Goal: Task Accomplishment & Management: Complete application form

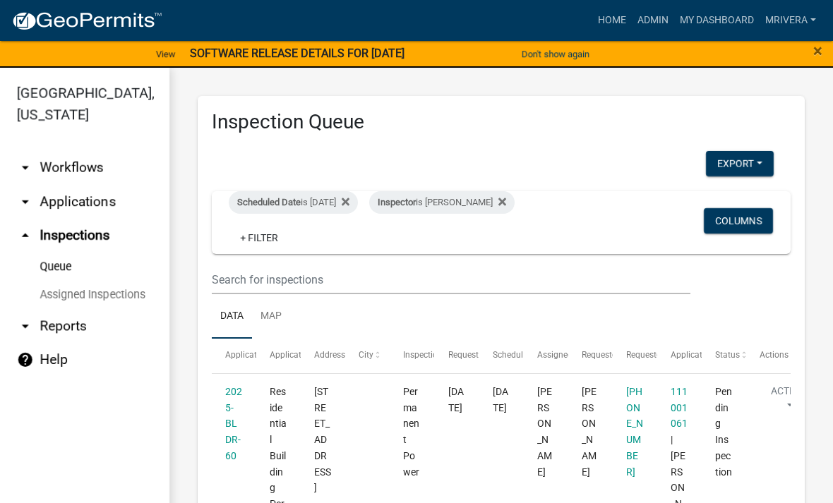
click at [472, 193] on div "Inspector is Michele Rivera" at bounding box center [441, 202] width 145 height 23
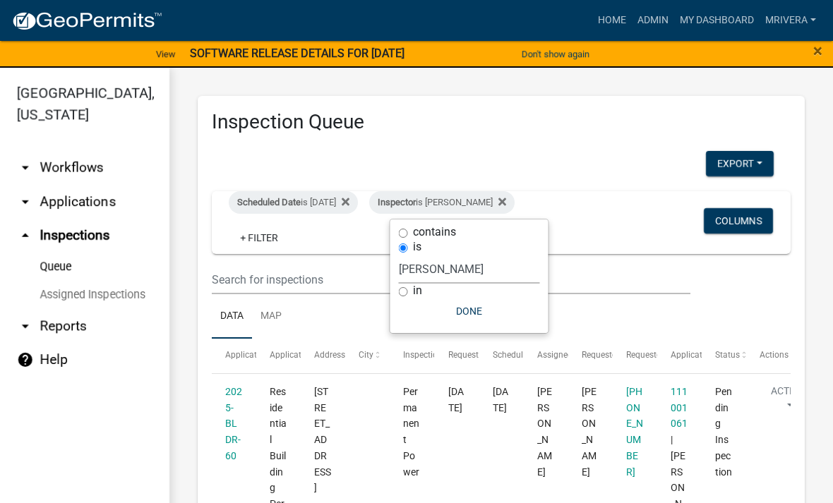
click at [497, 250] on div "is" at bounding box center [469, 247] width 141 height 15
click at [447, 274] on select "Select an option None Michele Rivera Dorothy Evans Stephanie Morris Quistan Jam…" at bounding box center [469, 269] width 141 height 29
select select "a0ea4169-8540-4a2c-b9f4-cf4c1ffdeb95"
click at [480, 312] on button "Done" at bounding box center [475, 310] width 141 height 25
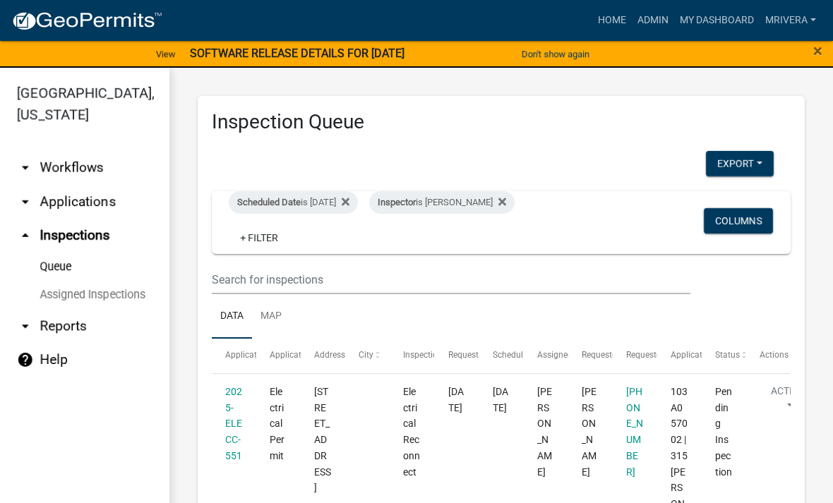
click at [492, 192] on div "Inspector is Cedrick Moreland" at bounding box center [441, 202] width 145 height 23
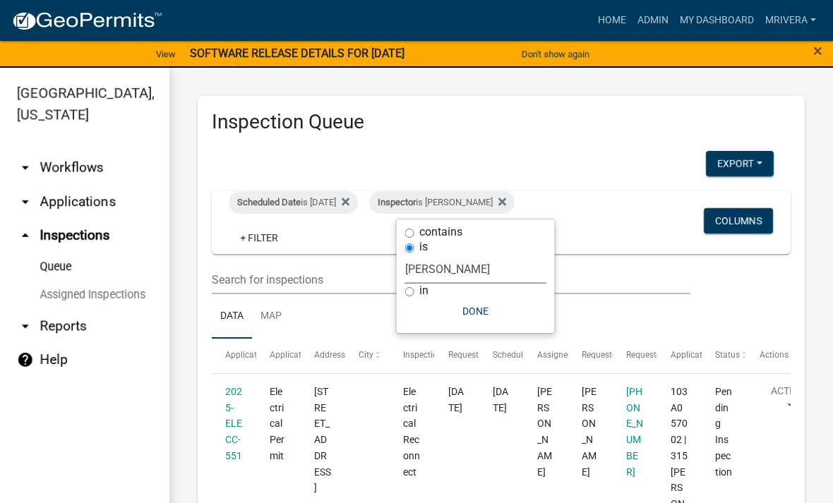
click at [497, 258] on select "Select an option None Michele Rivera Dorothy Evans Stephanie Morris Quistan Jam…" at bounding box center [475, 269] width 141 height 29
select select "07642ab0-564c-47bb-824b-0ccf2da83593"
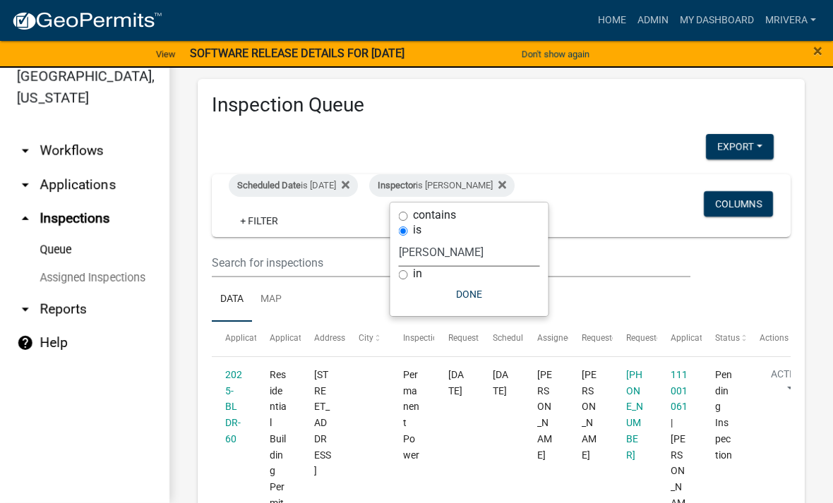
click at [492, 289] on button "Done" at bounding box center [469, 294] width 141 height 25
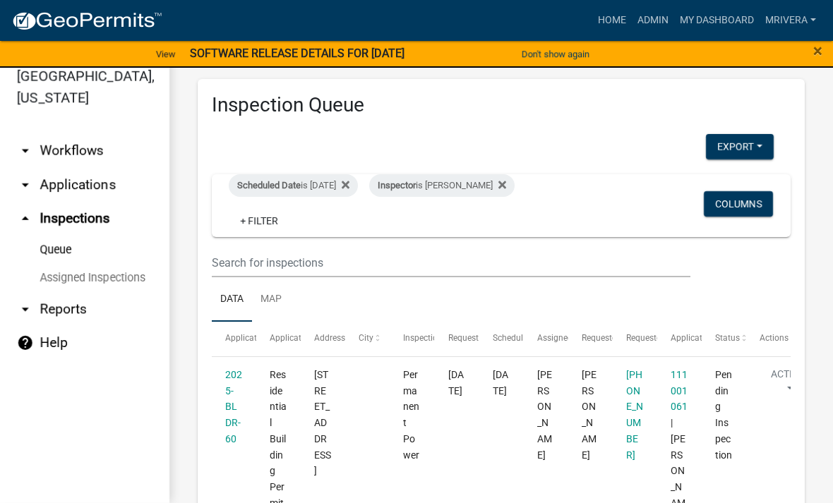
scroll to position [0, 0]
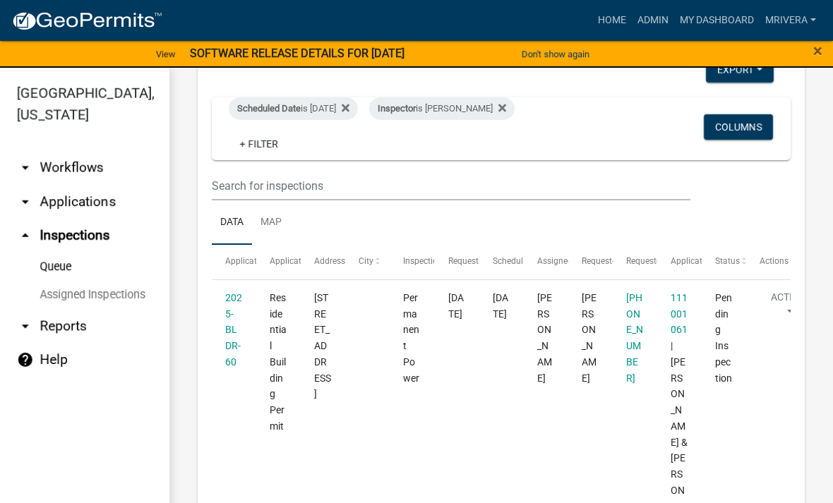
scroll to position [81, 0]
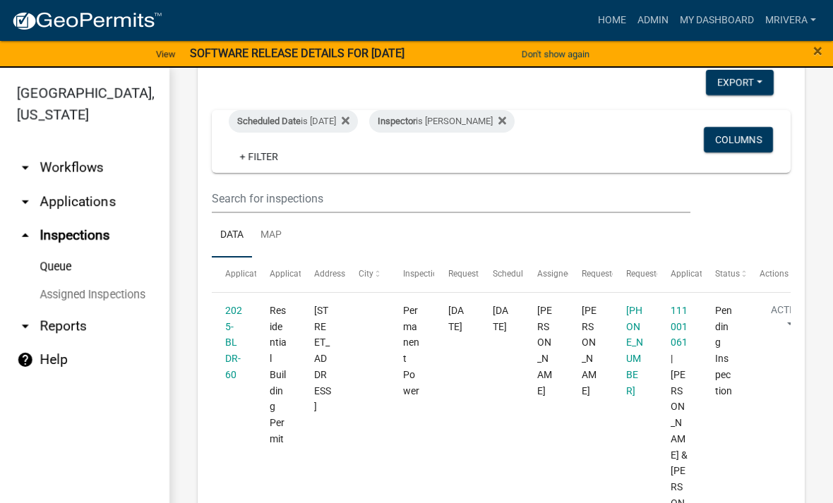
click at [498, 116] on div "Inspector is Michele Rivera" at bounding box center [441, 121] width 145 height 23
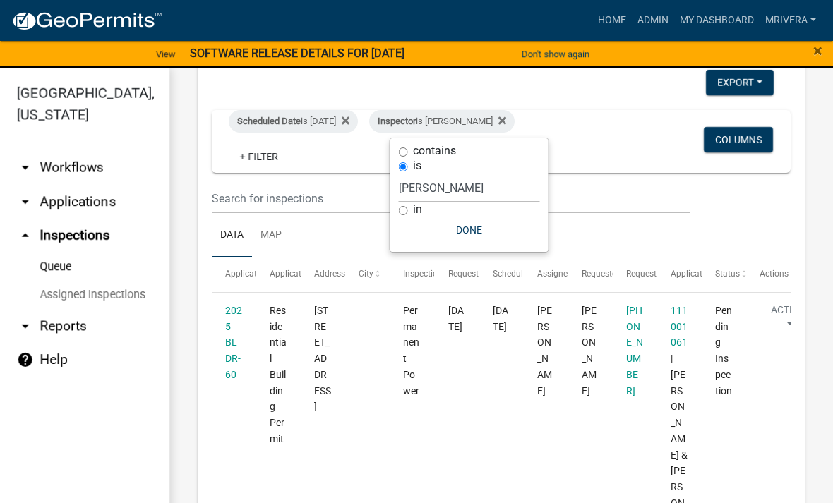
click at [504, 163] on div "is" at bounding box center [469, 166] width 141 height 15
click at [474, 189] on select "Select an option None Michele Rivera Dorothy Evans Stephanie Morris Quistan Jam…" at bounding box center [469, 188] width 141 height 29
select select "a0ea4169-8540-4a2c-b9f4-cf4c1ffdeb95"
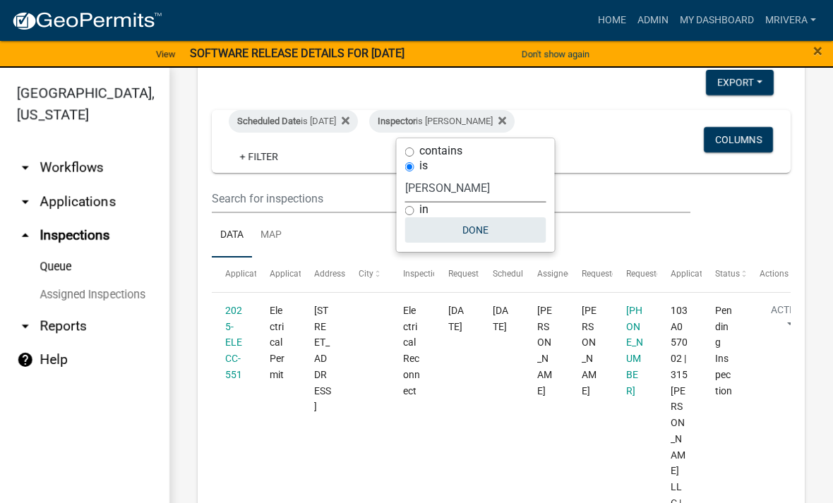
click at [465, 222] on button "Done" at bounding box center [475, 229] width 141 height 25
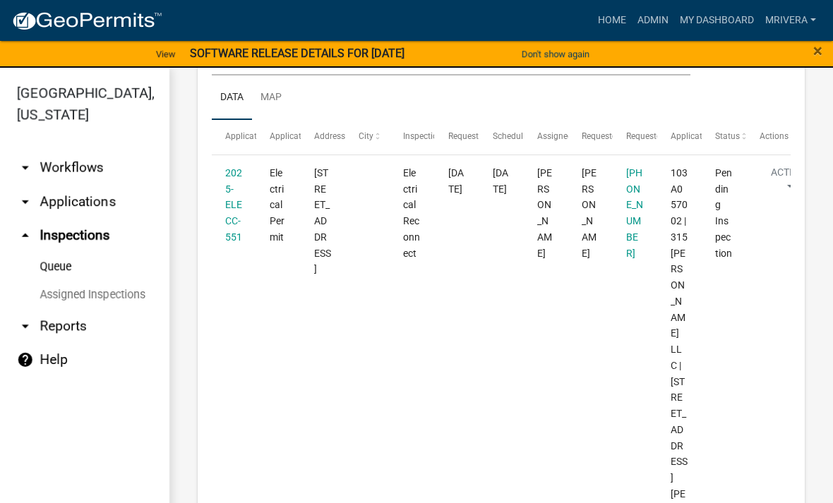
scroll to position [219, 0]
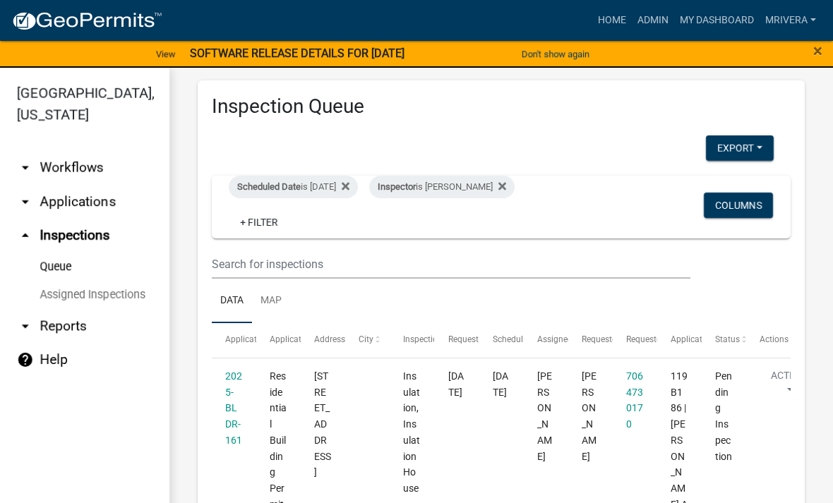
scroll to position [15, 0]
click at [497, 183] on div "Inspector is Cedrick Moreland" at bounding box center [441, 187] width 145 height 23
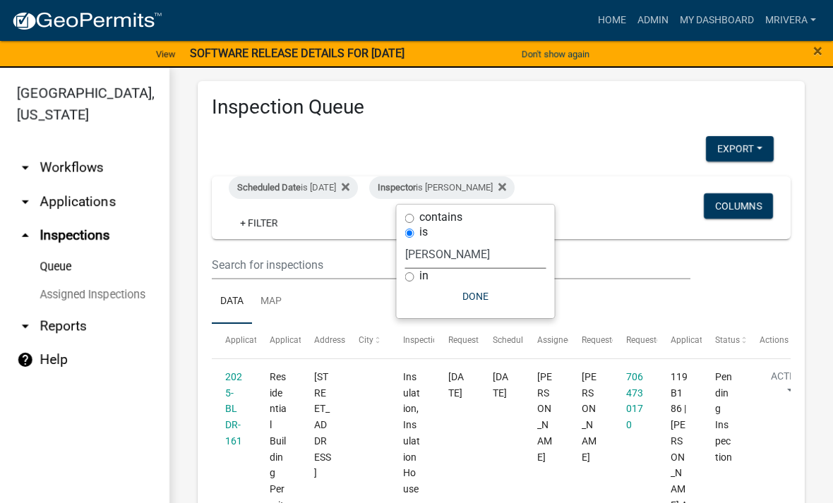
click at [493, 254] on select "Select an option None [PERSON_NAME] [PERSON_NAME] [PERSON_NAME] Quistan [PERSON…" at bounding box center [475, 254] width 141 height 29
select select "07642ab0-564c-47bb-824b-0ccf2da83593"
click at [482, 301] on button "Done" at bounding box center [469, 296] width 141 height 25
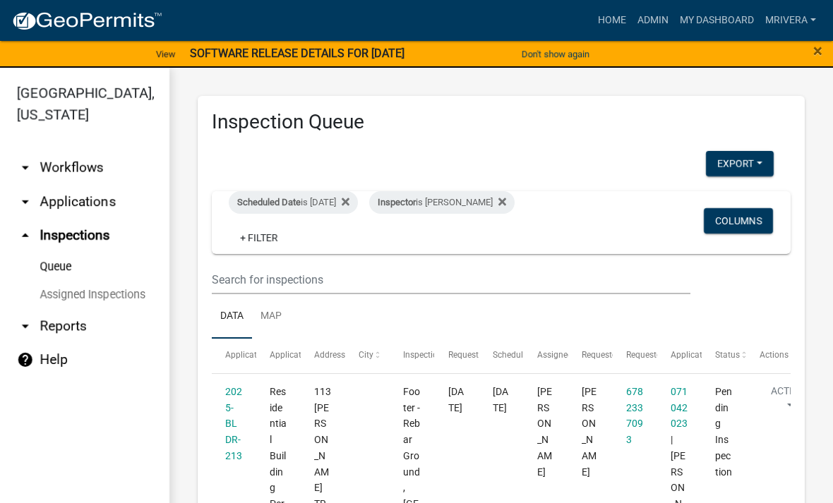
scroll to position [0, 0]
click at [471, 207] on div "Inspector is [PERSON_NAME]" at bounding box center [441, 202] width 145 height 23
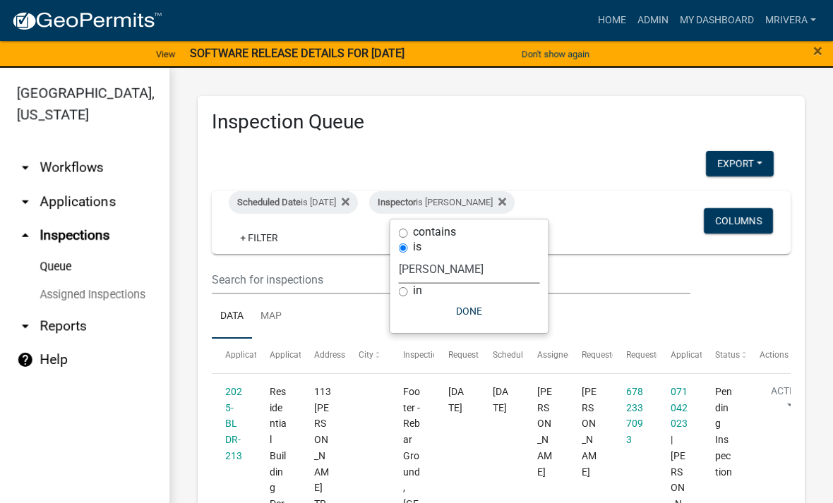
click at [477, 267] on select "Select an option None [PERSON_NAME] [PERSON_NAME] [PERSON_NAME] Quistan [PERSON…" at bounding box center [469, 269] width 141 height 29
select select "a0ea4169-8540-4a2c-b9f4-cf4c1ffdeb95"
click at [502, 310] on button "Done" at bounding box center [475, 310] width 141 height 25
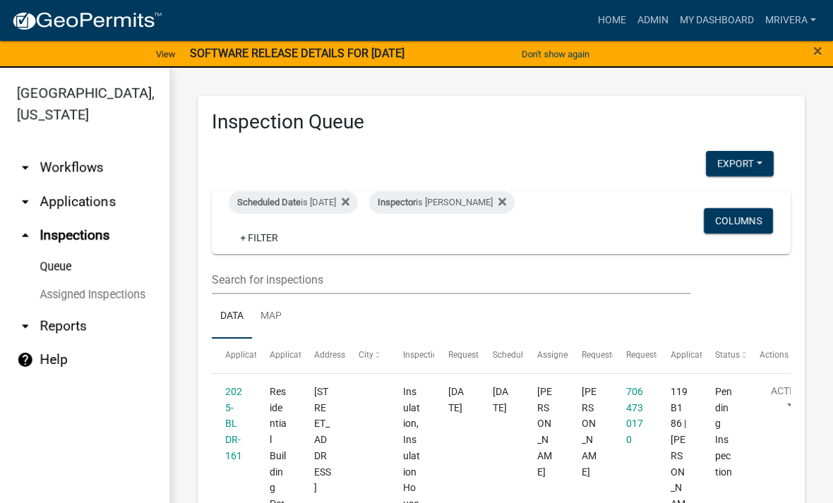
click at [493, 200] on div "Inspector is Cedrick Moreland" at bounding box center [441, 202] width 145 height 23
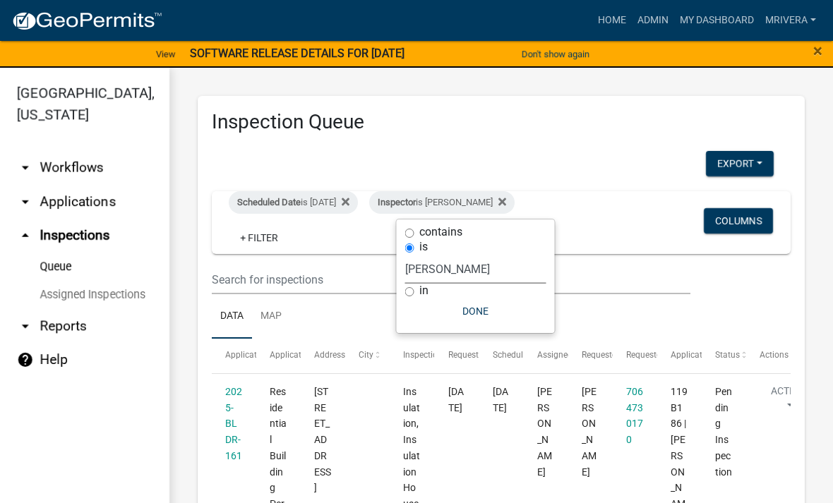
click at [512, 275] on select "Select an option None [PERSON_NAME] [PERSON_NAME] [PERSON_NAME] Quistan [PERSON…" at bounding box center [475, 269] width 141 height 29
select select "07642ab0-564c-47bb-824b-0ccf2da83593"
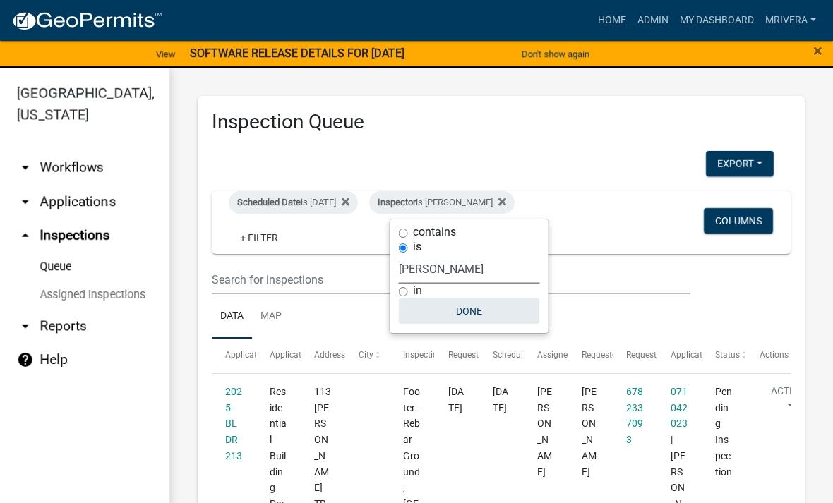
click at [475, 311] on button "Done" at bounding box center [469, 310] width 141 height 25
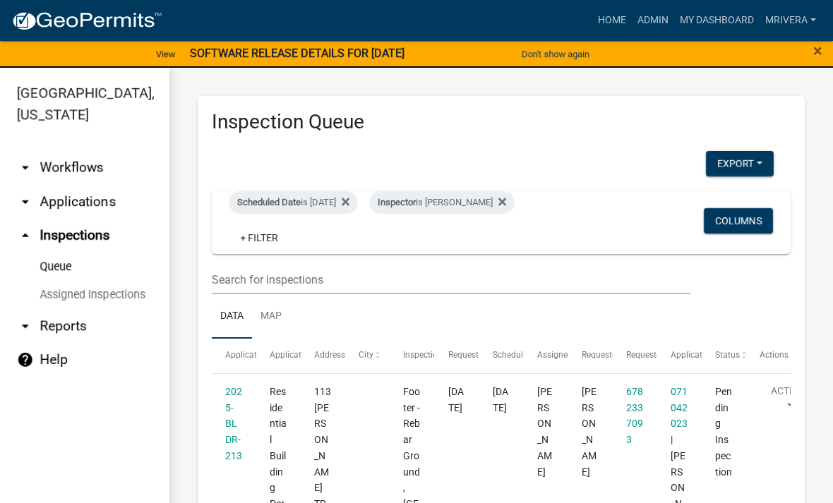
click at [461, 202] on div "Inspector is [PERSON_NAME]" at bounding box center [441, 202] width 145 height 23
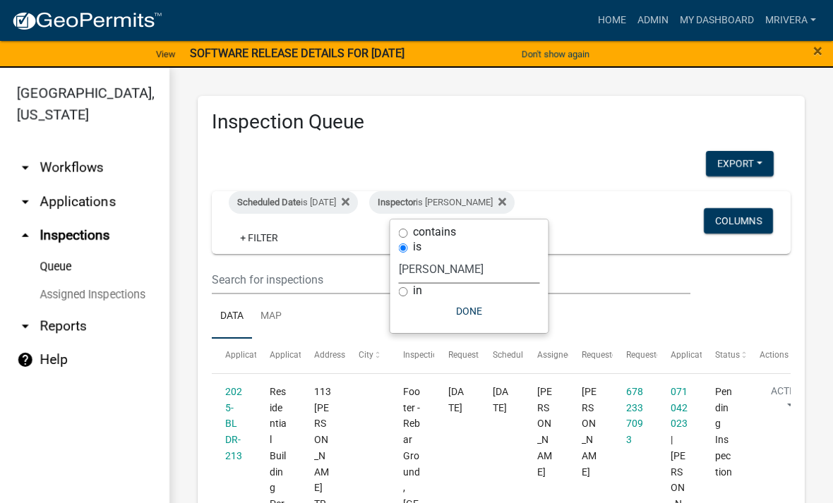
click at [458, 274] on select "Select an option None [PERSON_NAME] [PERSON_NAME] [PERSON_NAME] Quistan [PERSON…" at bounding box center [469, 269] width 141 height 29
select select "a0ea4169-8540-4a2c-b9f4-cf4c1ffdeb95"
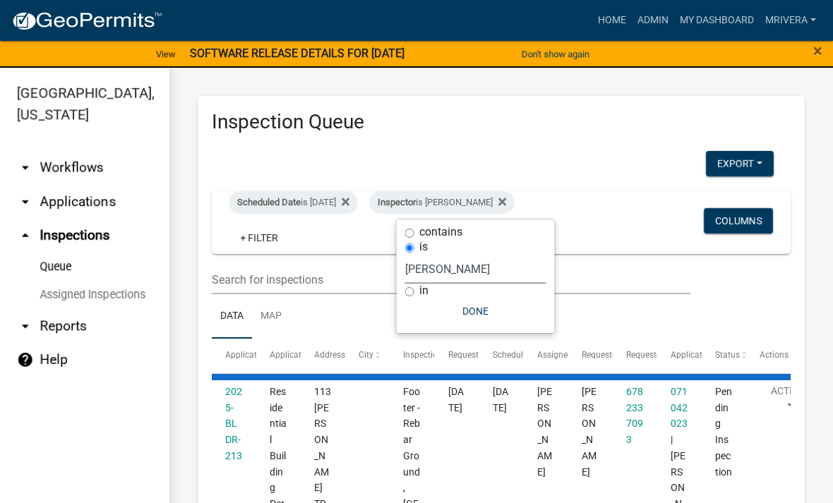
click at [438, 313] on button "Done" at bounding box center [475, 310] width 141 height 25
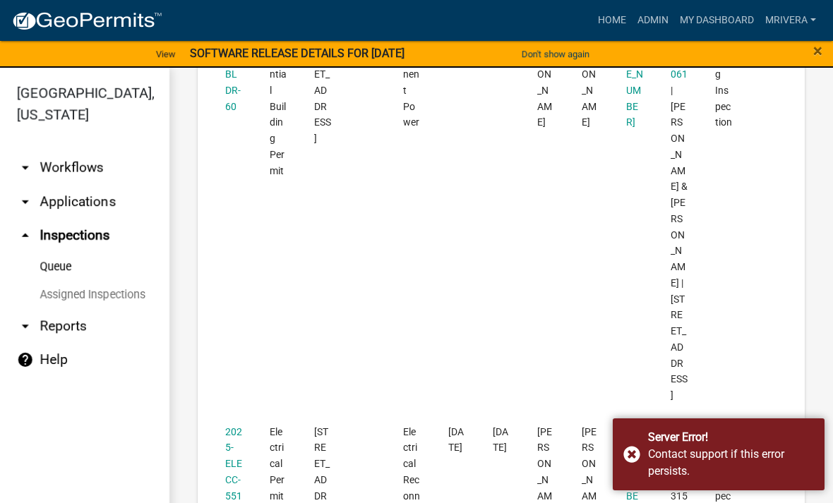
scroll to position [1176, 0]
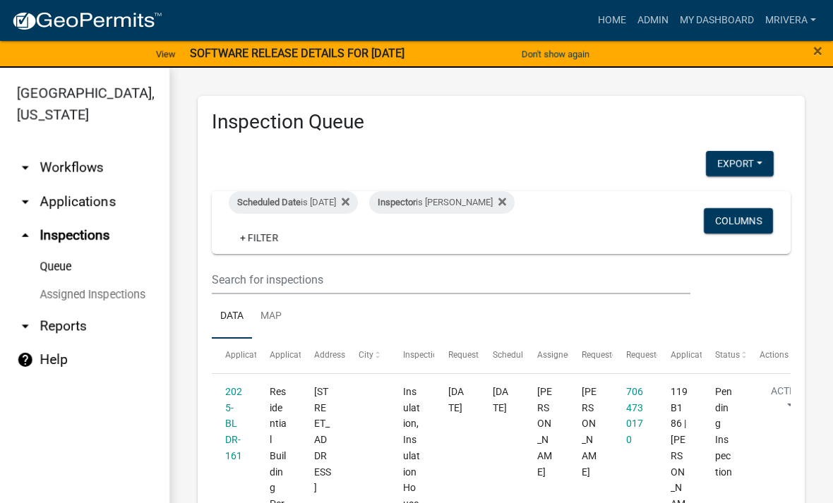
click at [476, 193] on div "Inspector is Cedrick Moreland" at bounding box center [441, 202] width 145 height 23
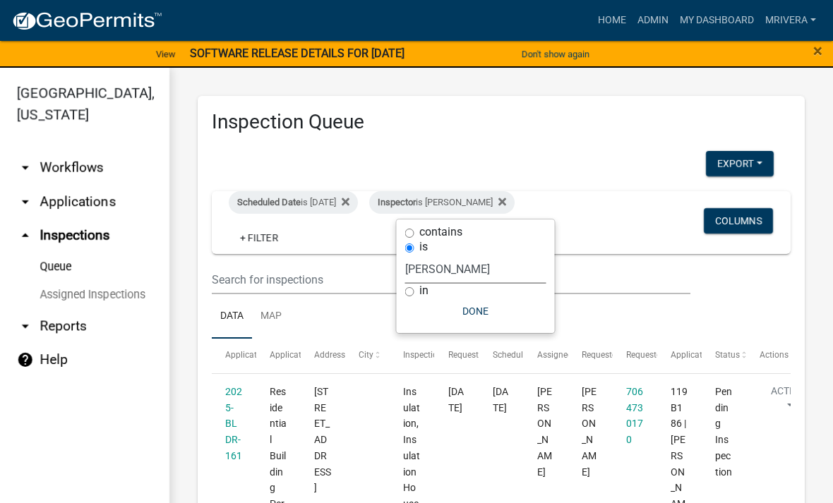
click at [452, 270] on select "Select an option None Michele Rivera Dorothy Evans Stephanie Morris Quistan Jam…" at bounding box center [475, 269] width 141 height 29
select select "07642ab0-564c-47bb-824b-0ccf2da83593"
click at [472, 303] on button "Done" at bounding box center [469, 310] width 141 height 25
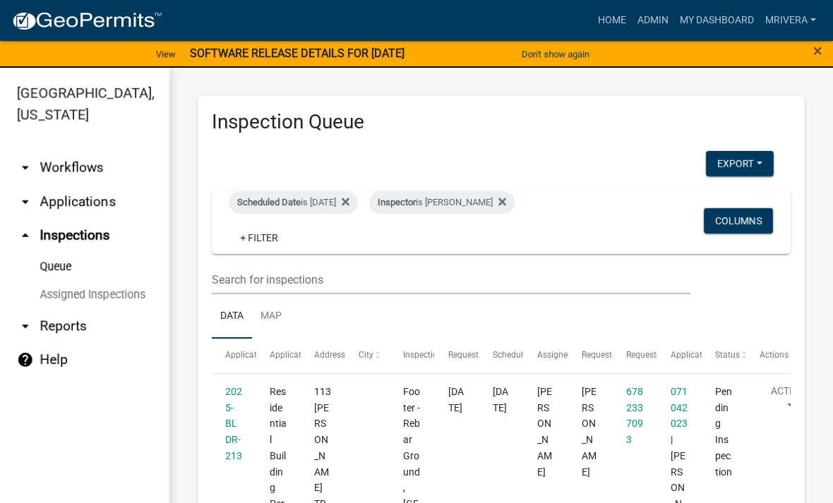
click at [486, 210] on div "Inspector is Michele Rivera" at bounding box center [441, 202] width 145 height 23
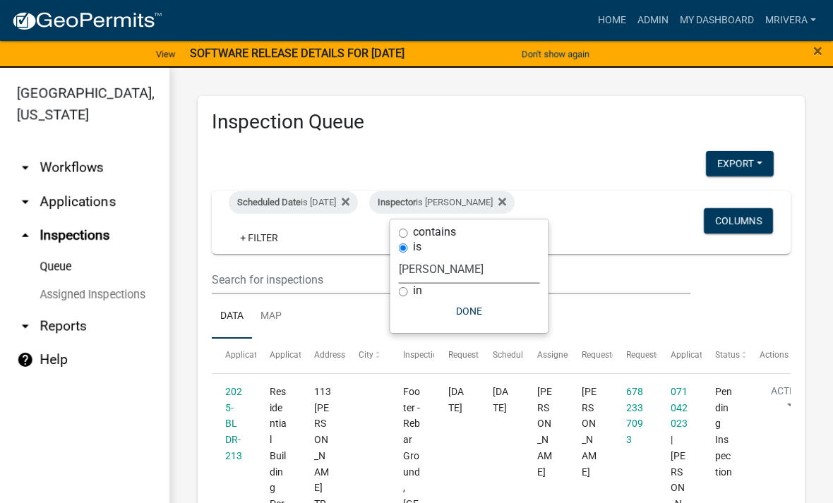
click at [473, 271] on select "Select an option None Michele Rivera Dorothy Evans Stephanie Morris Quistan Jam…" at bounding box center [469, 269] width 141 height 29
select select "a0ea4169-8540-4a2c-b9f4-cf4c1ffdeb95"
click at [491, 312] on button "Done" at bounding box center [475, 310] width 141 height 25
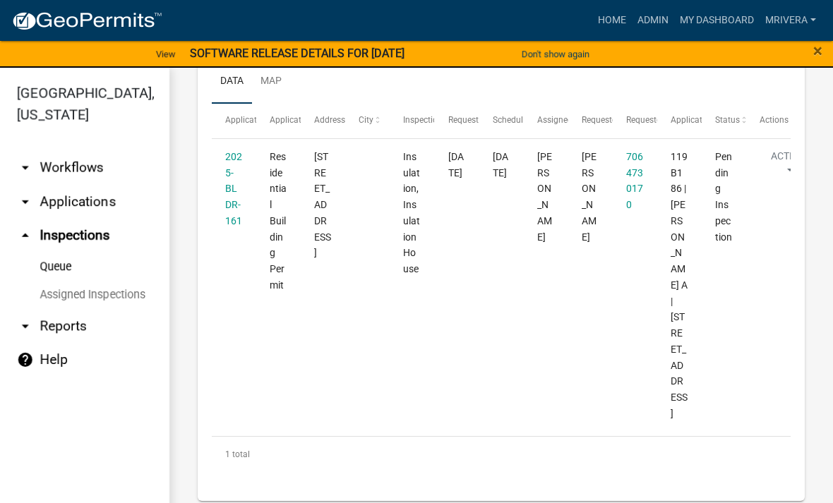
scroll to position [234, 0]
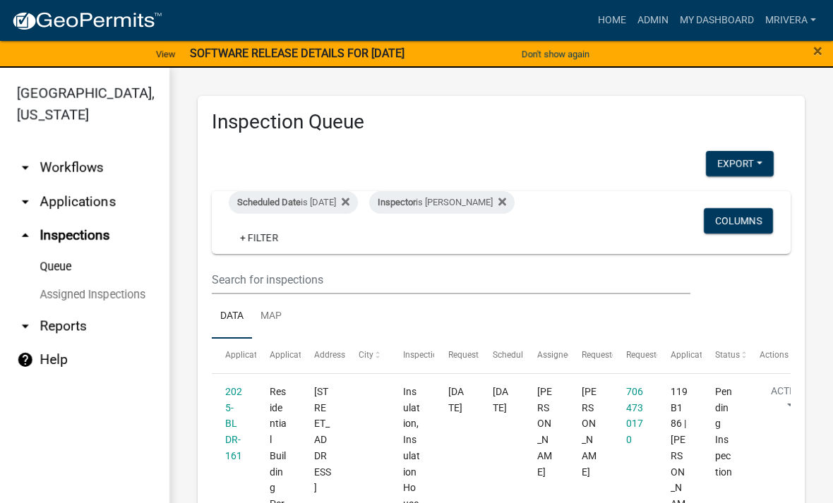
click at [485, 194] on div "Inspector is Cedrick Moreland" at bounding box center [441, 202] width 145 height 23
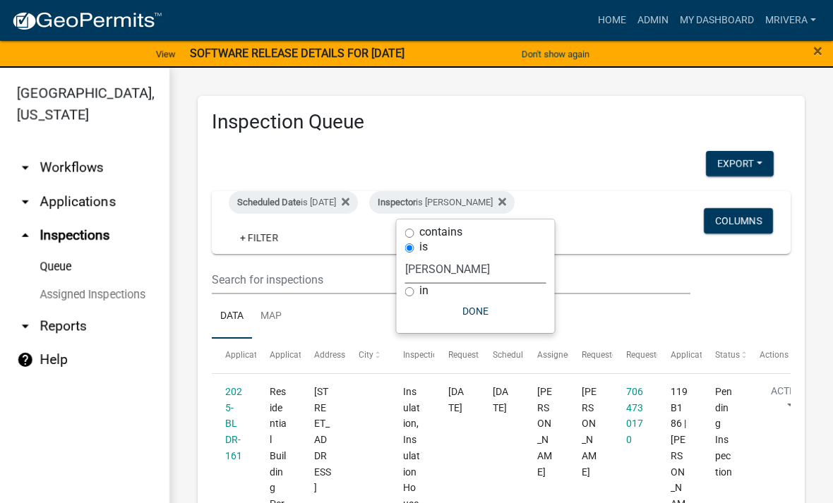
click at [498, 273] on select "Select an option None [PERSON_NAME] [PERSON_NAME] [PERSON_NAME] Quistan [PERSON…" at bounding box center [475, 269] width 141 height 29
select select "07642ab0-564c-47bb-824b-0ccf2da83593"
click at [495, 308] on button "Done" at bounding box center [469, 310] width 141 height 25
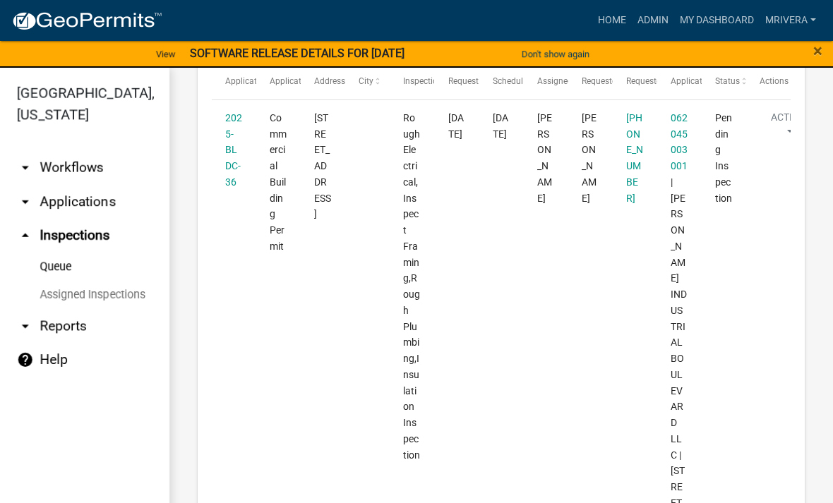
scroll to position [275, 0]
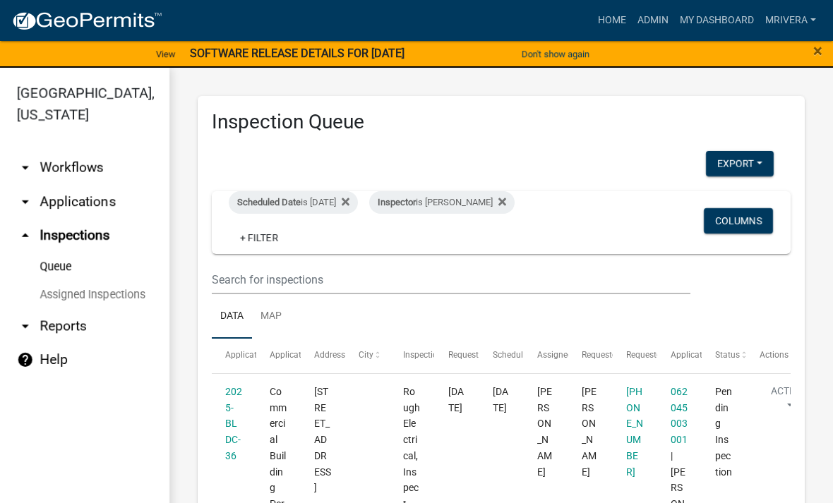
click at [484, 209] on div "Inspector is [PERSON_NAME]" at bounding box center [441, 202] width 145 height 23
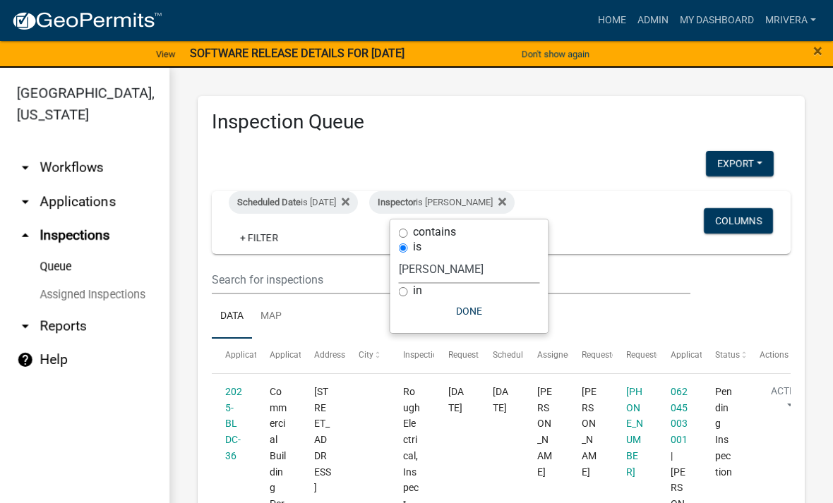
click at [483, 291] on div "in" at bounding box center [469, 291] width 141 height 15
click at [483, 270] on select "Select an option None [PERSON_NAME] [PERSON_NAME] [PERSON_NAME] Quistan [PERSON…" at bounding box center [469, 269] width 141 height 29
select select "a0ea4169-8540-4a2c-b9f4-cf4c1ffdeb95"
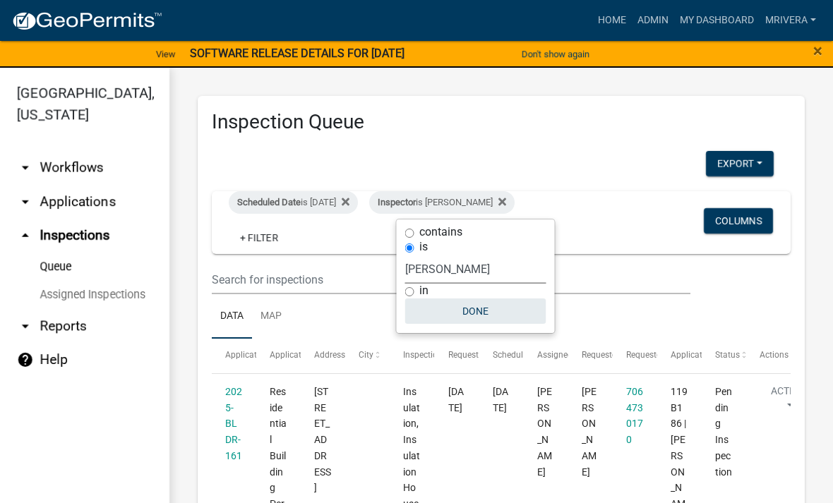
click at [480, 313] on button "Done" at bounding box center [475, 310] width 141 height 25
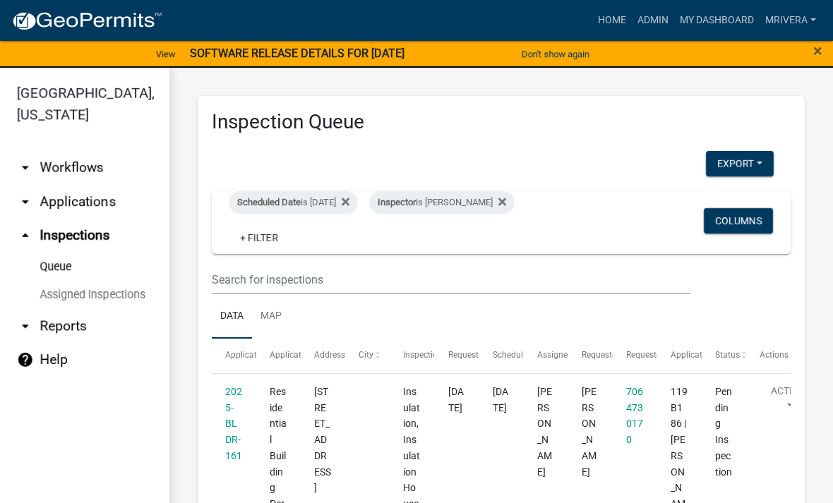
click at [498, 198] on div "Inspector is Cedrick Moreland" at bounding box center [441, 202] width 145 height 23
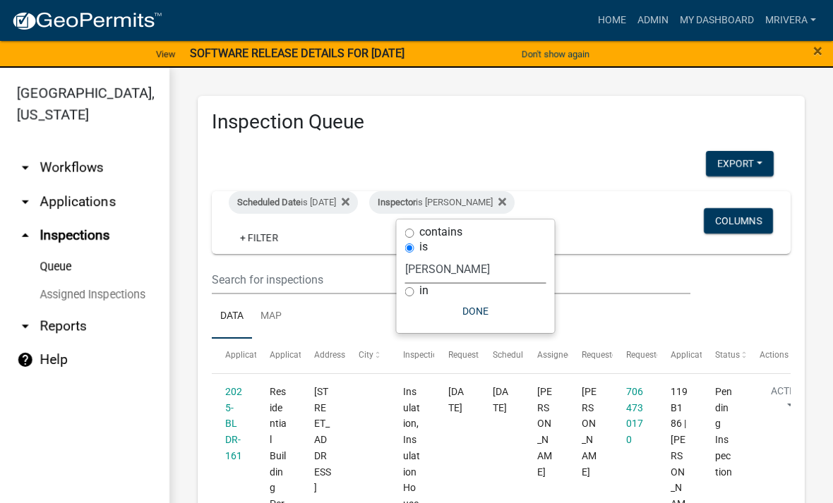
click at [485, 276] on select "Select an option None Michele Rivera Dorothy Evans Stephanie Morris Quistan Jam…" at bounding box center [475, 269] width 141 height 29
select select "07642ab0-564c-47bb-824b-0ccf2da83593"
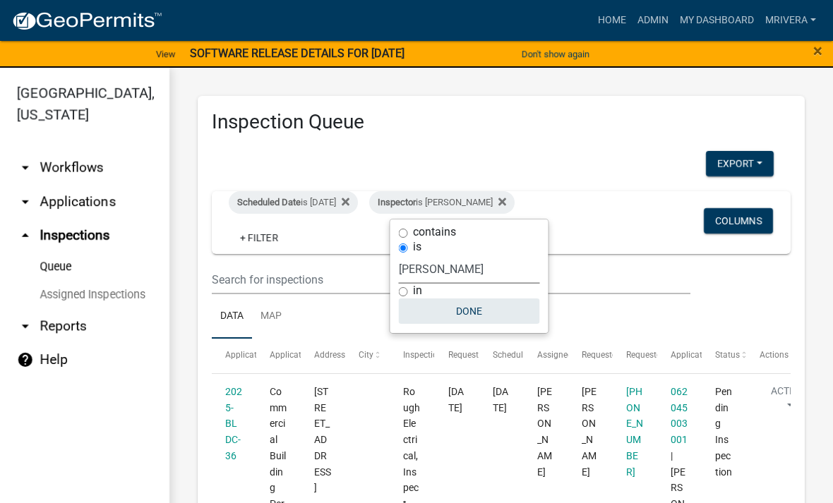
click at [480, 314] on button "Done" at bounding box center [469, 310] width 141 height 25
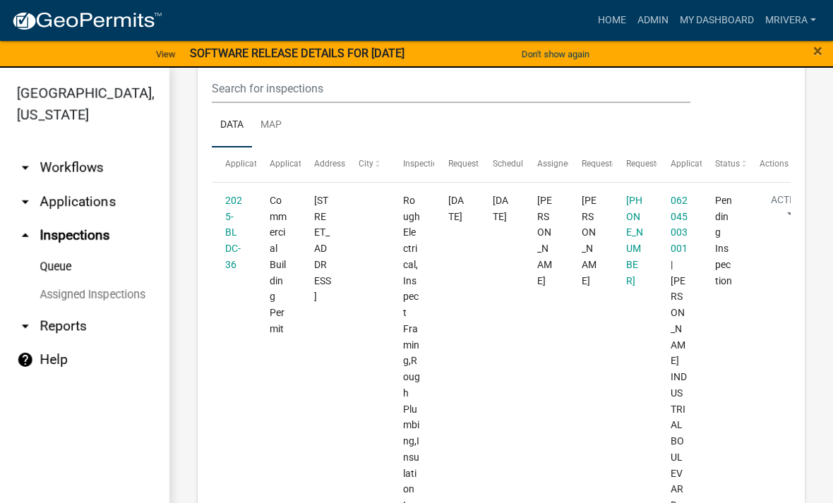
scroll to position [256, 0]
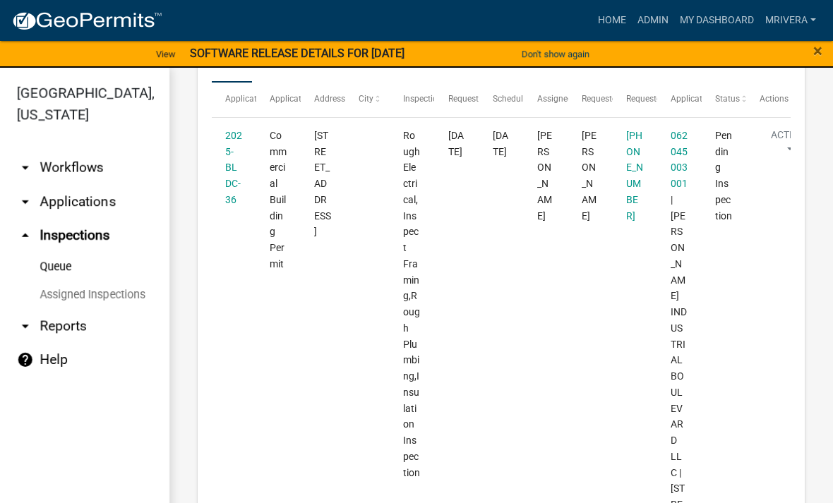
click at [231, 179] on link "2025-BLDC-36" at bounding box center [233, 168] width 17 height 76
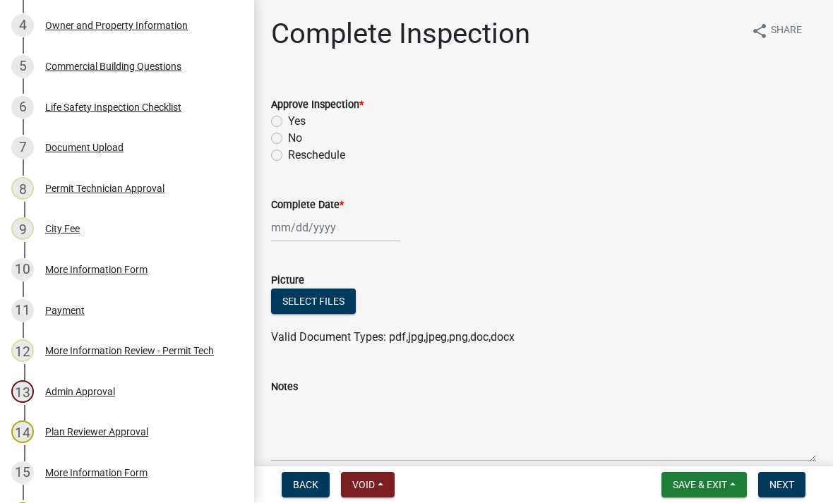
scroll to position [352, 0]
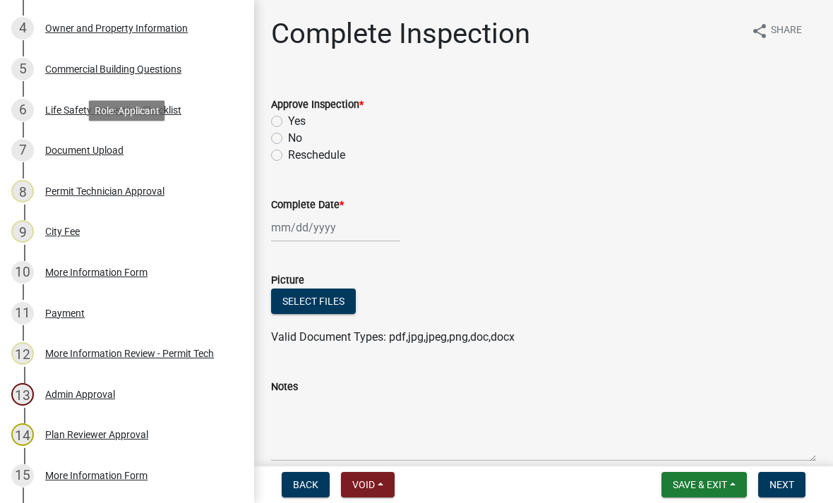
click at [105, 149] on div "Document Upload" at bounding box center [84, 150] width 78 height 10
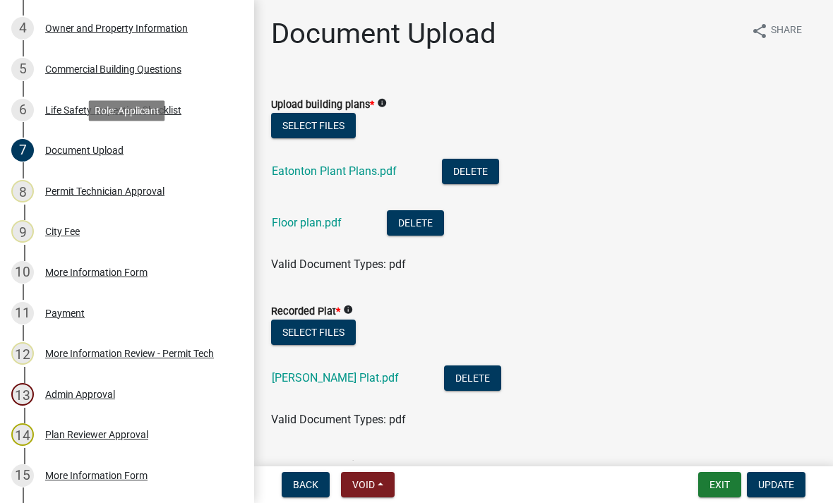
click at [364, 169] on link "Eatonton Plant Plans.pdf" at bounding box center [334, 170] width 125 height 13
click at [332, 227] on link "Floor plan.pdf" at bounding box center [307, 222] width 70 height 13
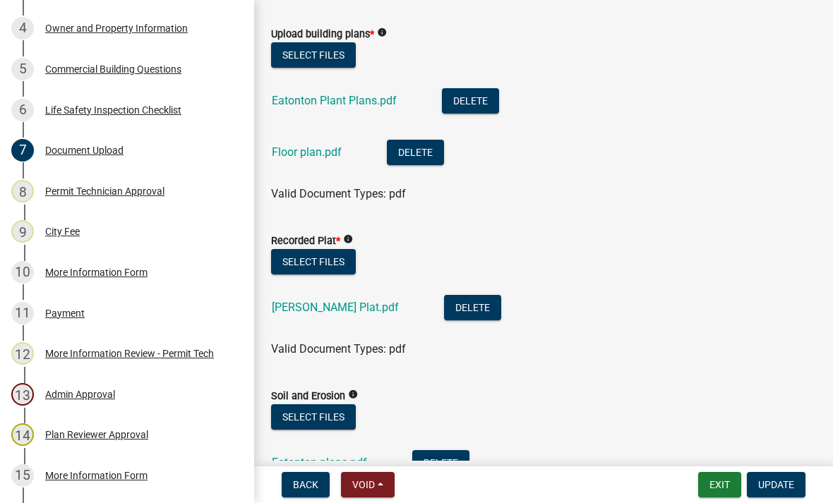
scroll to position [79, 0]
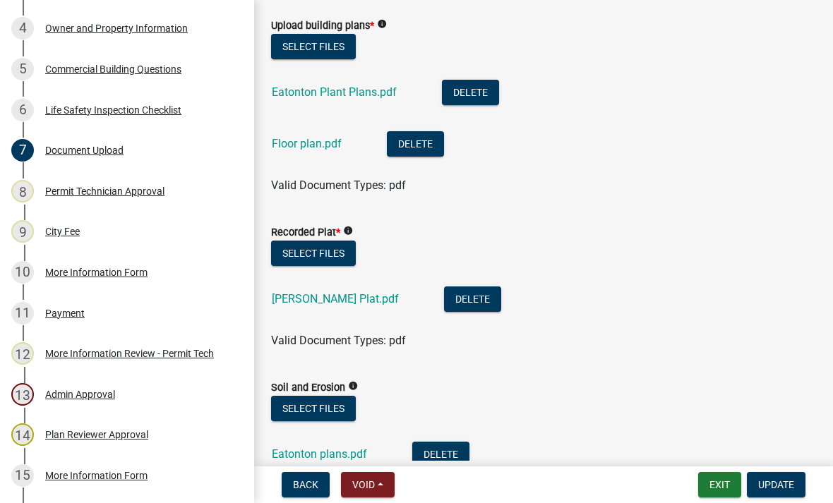
click at [306, 294] on link "Putnam Plat.pdf" at bounding box center [335, 298] width 127 height 13
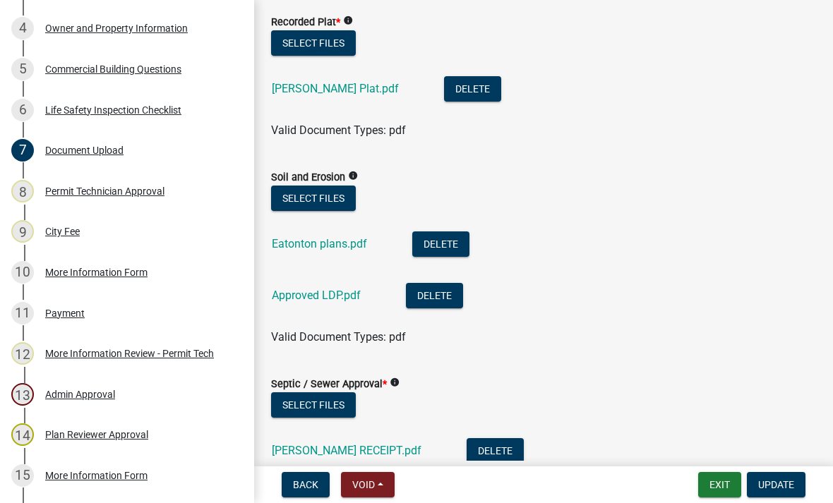
scroll to position [294, 0]
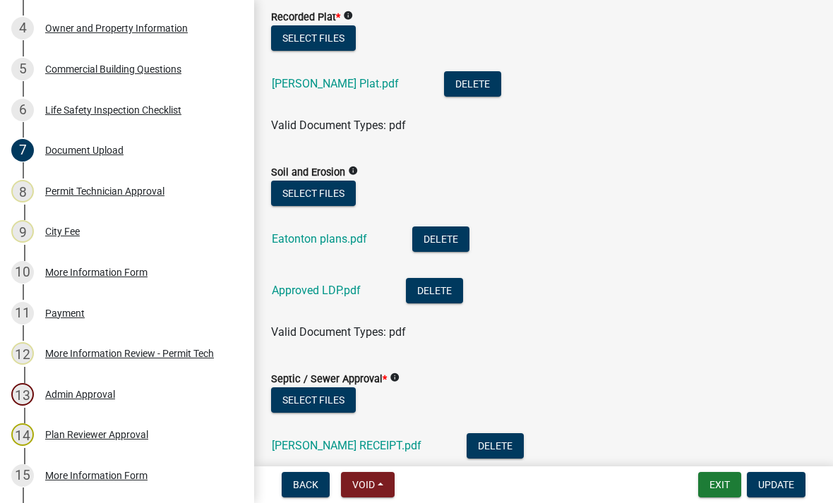
click at [300, 234] on link "Eatonton plans.pdf" at bounding box center [319, 238] width 95 height 13
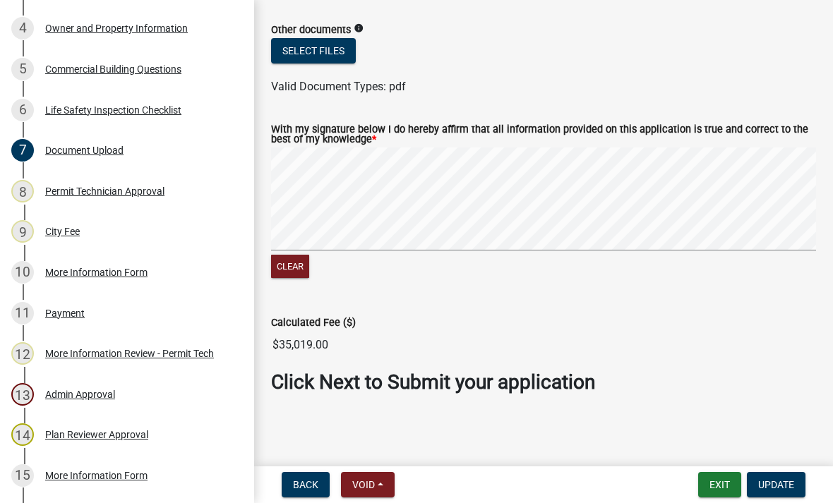
scroll to position [1523, 0]
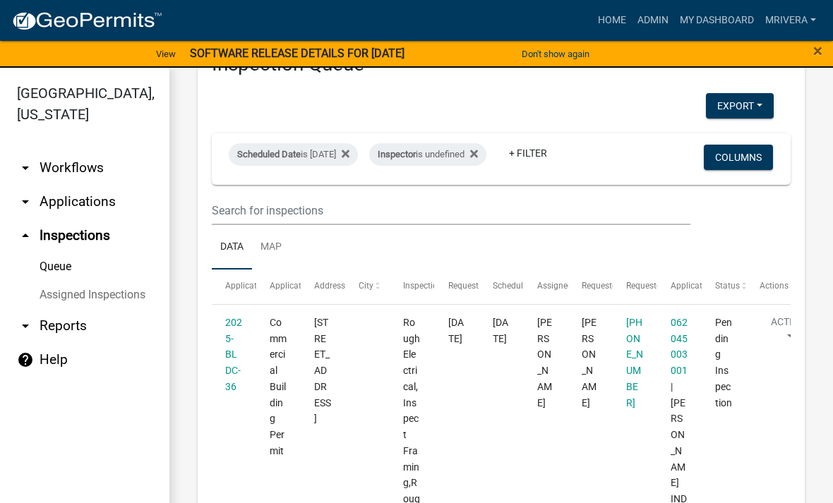
scroll to position [61, 0]
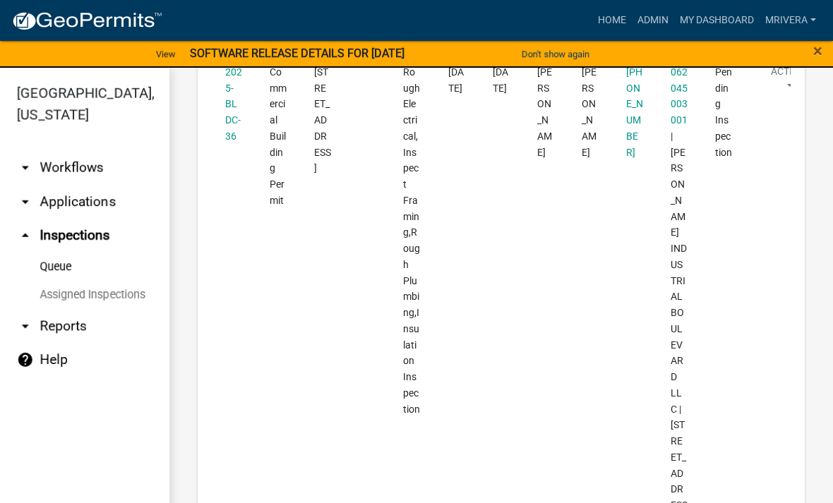
scroll to position [285, 0]
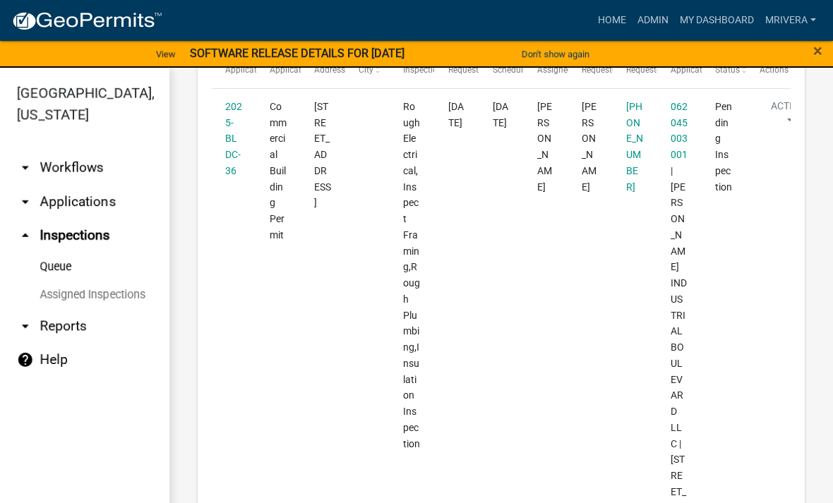
click at [222, 176] on datatable-body-cell "2025-BLDC-36" at bounding box center [234, 332] width 44 height 486
click at [227, 159] on div "2025-BLDC-36" at bounding box center [234, 139] width 18 height 80
click at [229, 147] on link "2025-BLDC-36" at bounding box center [233, 139] width 17 height 76
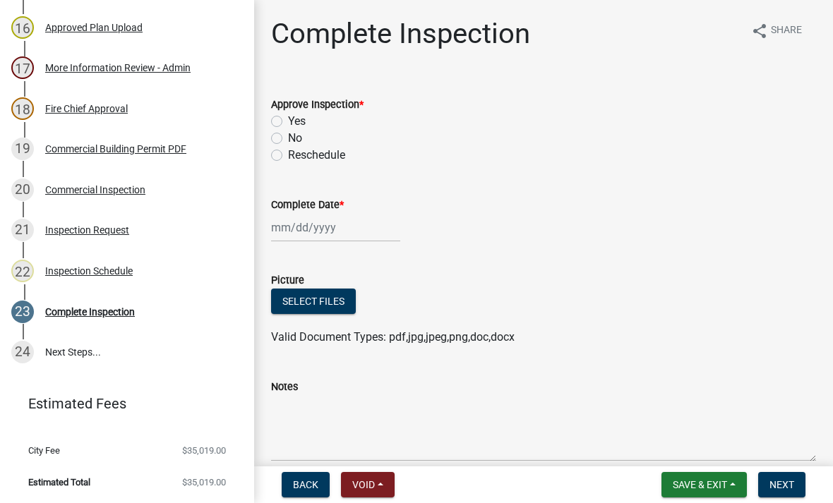
scroll to position [841, 0]
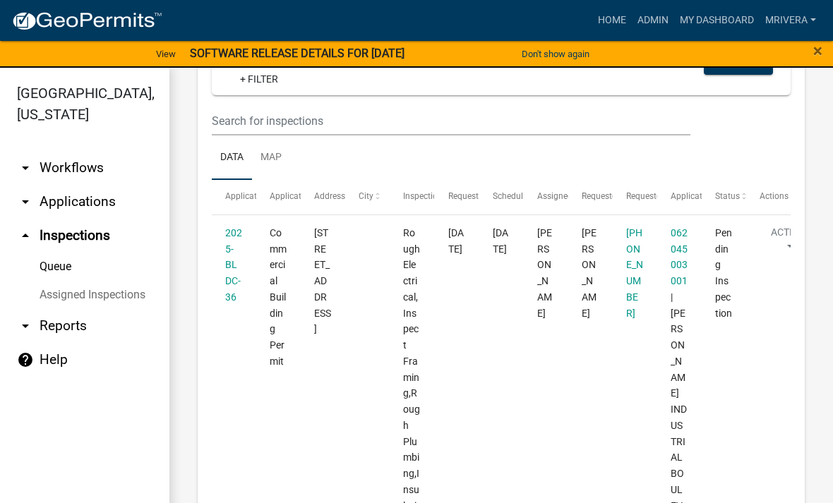
scroll to position [159, 0]
click at [243, 257] on datatable-body-cell "2025-BLDC-36" at bounding box center [234, 458] width 44 height 486
click at [232, 245] on link "2025-BLDC-36" at bounding box center [233, 265] width 17 height 76
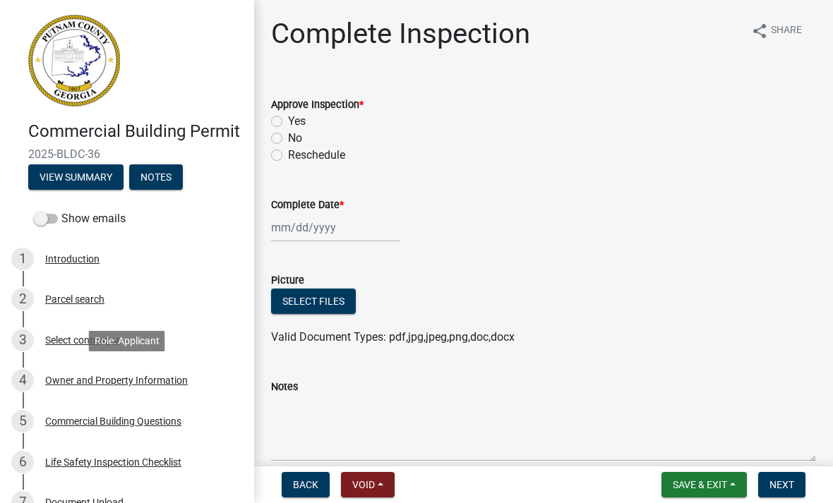
click at [91, 371] on div "4 Owner and Property Information" at bounding box center [121, 380] width 220 height 23
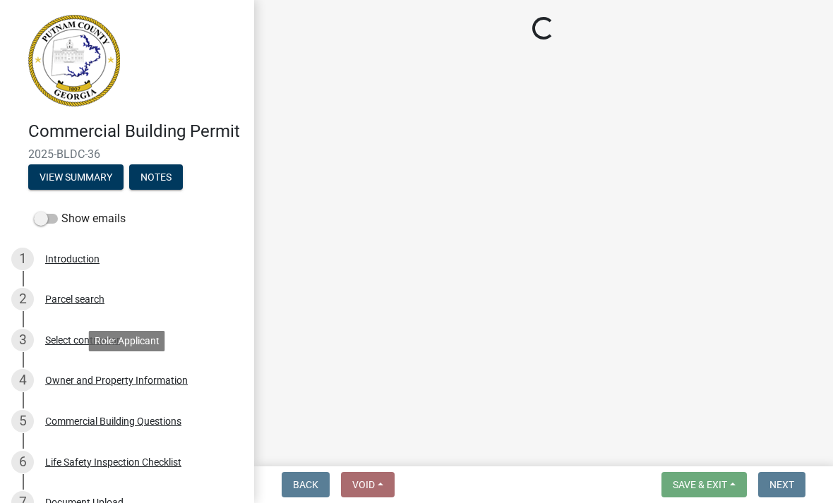
select select "ef7a1fc2-7a7a-426d-b1f0-c9b9b6ca7ff4"
select select "86c3b228-66d8-4d07-87d9-4f297e0b4bbe"
select select "ece5c1a9-df30-4702-9587-5deee23533b7"
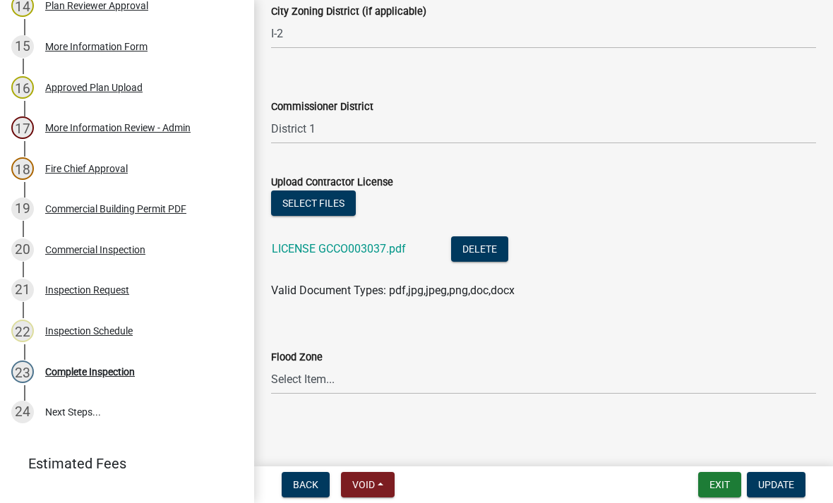
scroll to position [779, 0]
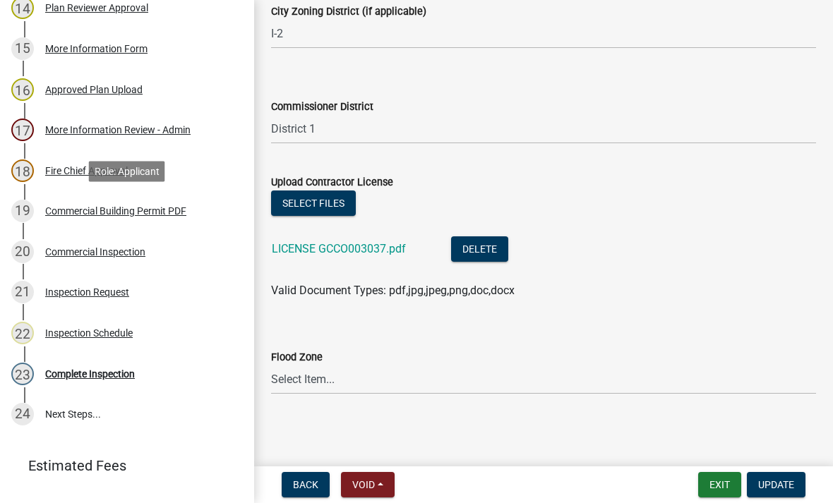
click at [171, 214] on div "Commercial Building Permit PDF" at bounding box center [115, 211] width 141 height 10
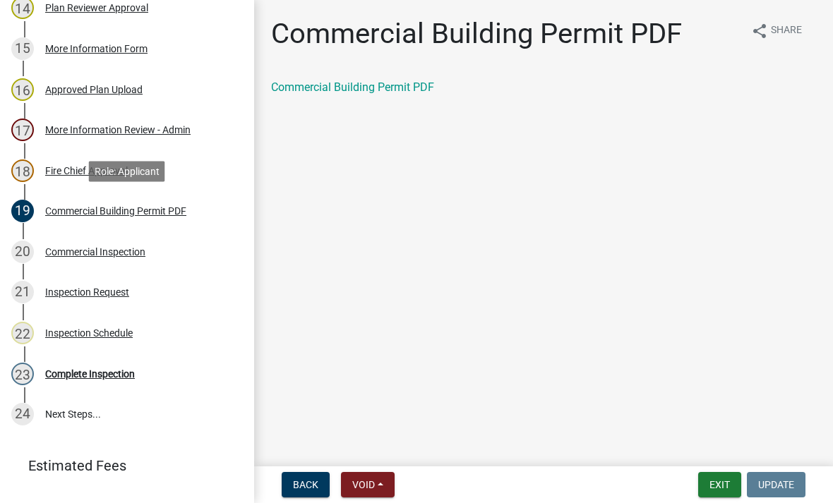
click at [396, 83] on link "Commercial Building Permit PDF" at bounding box center [352, 86] width 163 height 13
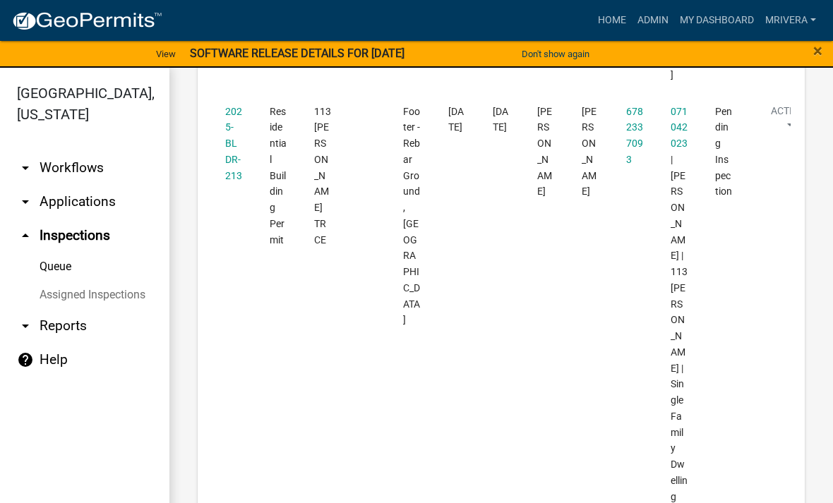
scroll to position [766, 0]
